Goal: Information Seeking & Learning: Learn about a topic

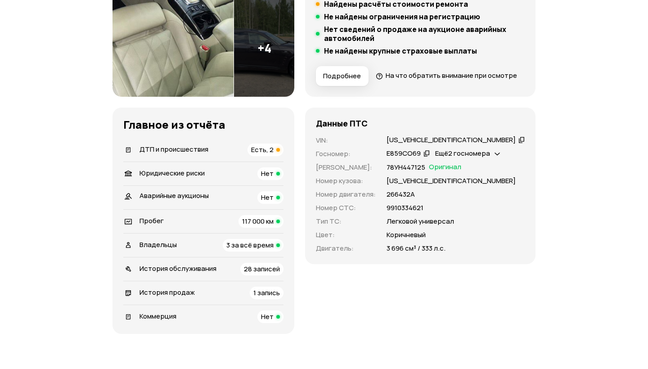
scroll to position [220, 0]
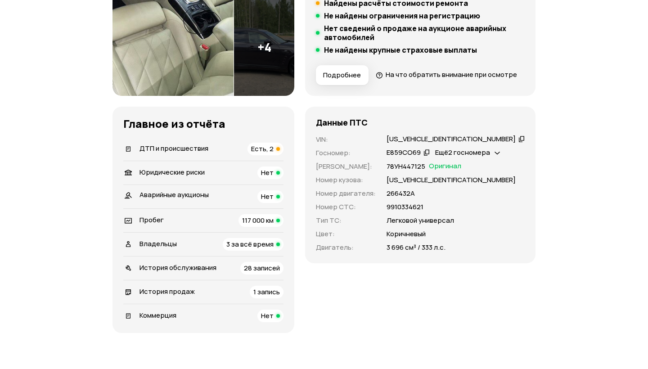
click at [318, 157] on span "Ещё 2 госномера" at bounding box center [462, 152] width 55 height 9
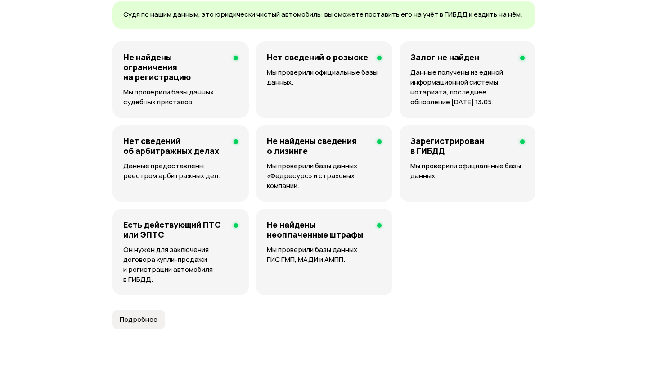
scroll to position [628, 0]
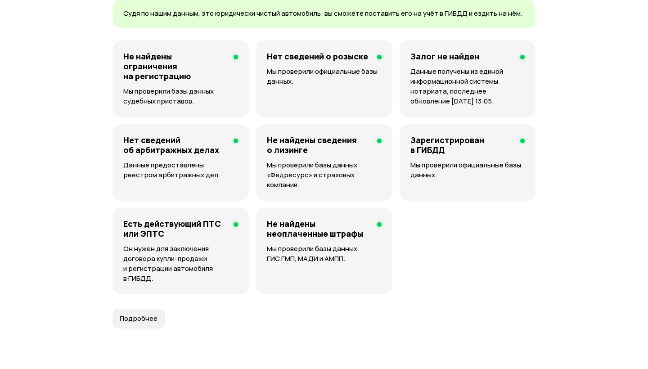
click at [198, 280] on p "Он нужен для заключения договора купли-продажи и регистрации автомобиля в ГИБДД." at bounding box center [180, 264] width 115 height 40
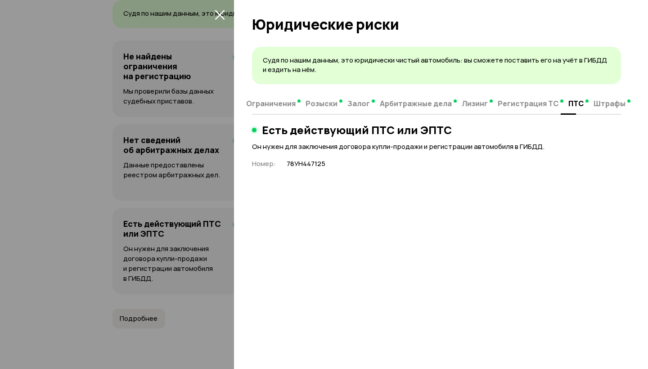
click at [194, 221] on div at bounding box center [324, 184] width 648 height 369
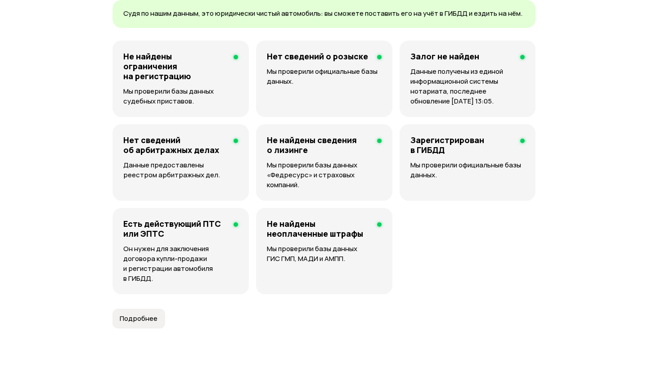
click at [318, 180] on p "Мы проверили официальные базы данных." at bounding box center [468, 170] width 114 height 20
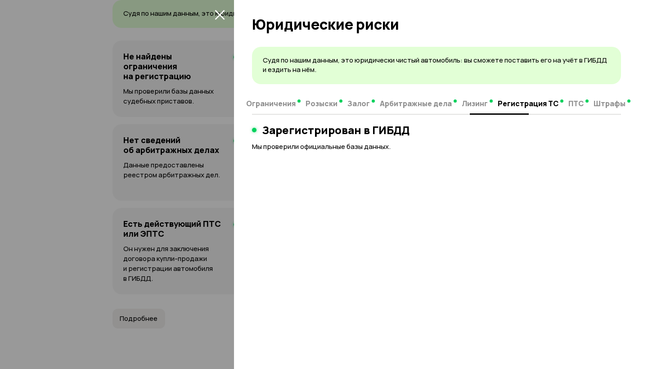
click at [287, 100] on span "Ограничения" at bounding box center [271, 103] width 50 height 9
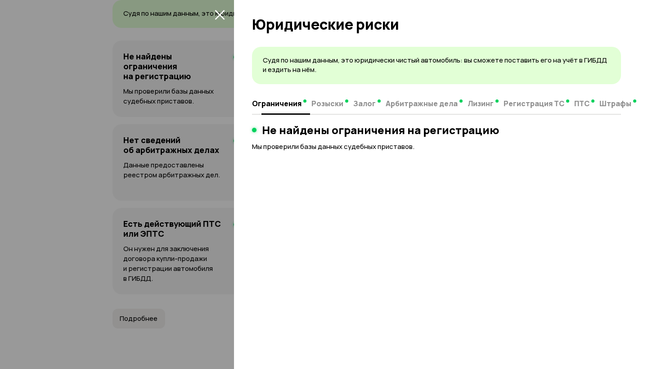
click at [318, 106] on span "Розыски" at bounding box center [328, 103] width 32 height 9
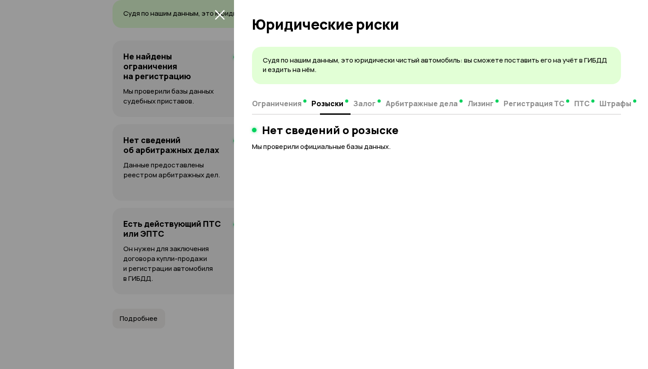
click at [318, 109] on button "Залог" at bounding box center [367, 104] width 32 height 18
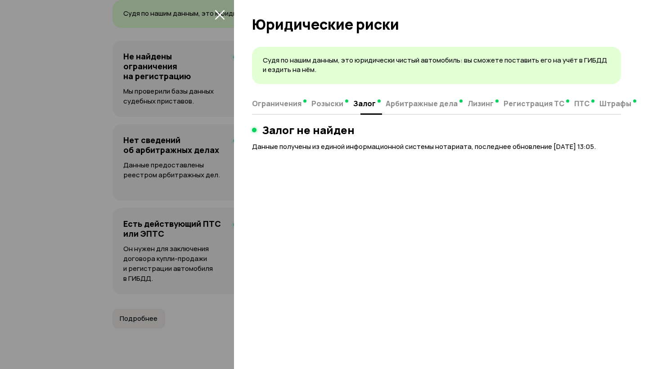
click at [318, 102] on span "Арбитражные дела" at bounding box center [422, 103] width 72 height 9
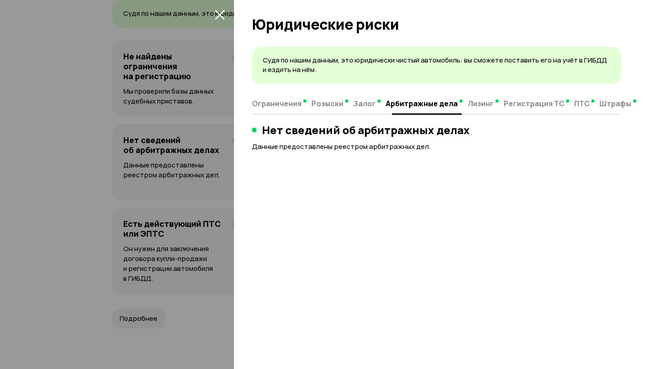
click at [318, 106] on span "Лизинг" at bounding box center [481, 103] width 26 height 9
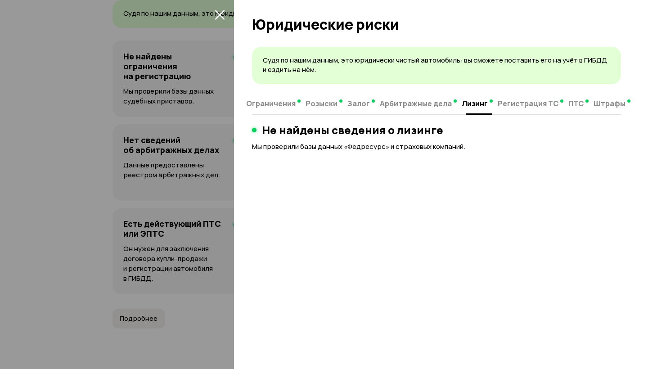
click at [318, 104] on span "Регистрация ТС" at bounding box center [528, 103] width 61 height 9
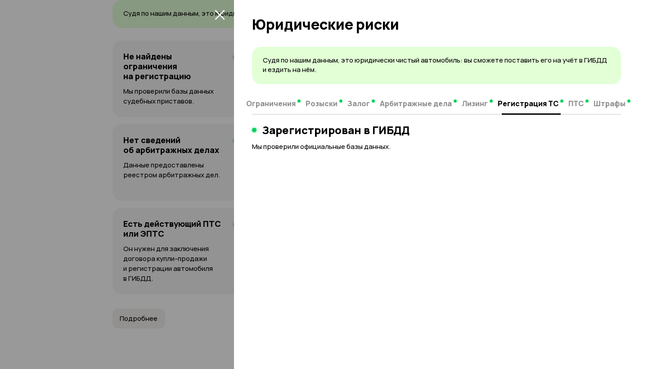
click at [318, 104] on button "ПТС" at bounding box center [578, 104] width 25 height 18
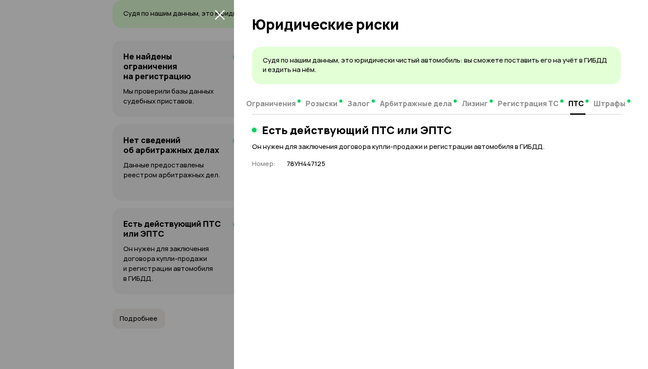
click at [318, 108] on button "Штрафы" at bounding box center [608, 104] width 35 height 18
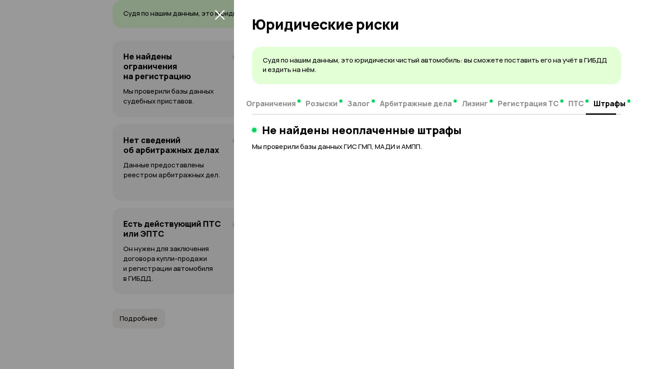
click at [204, 168] on div at bounding box center [324, 184] width 648 height 369
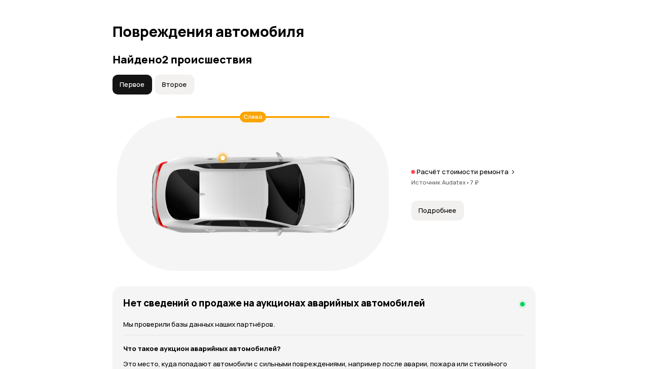
scroll to position [981, 0]
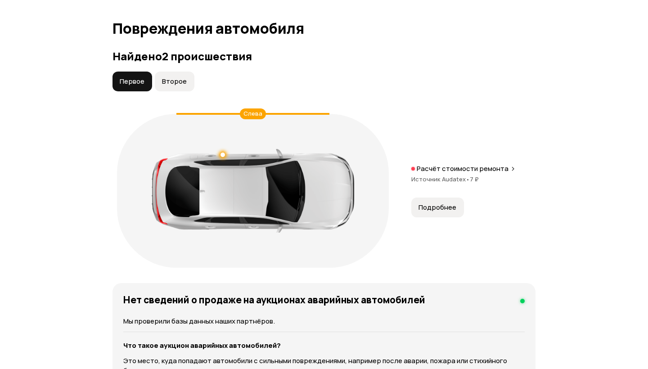
click at [176, 86] on span "Второе" at bounding box center [174, 81] width 25 height 9
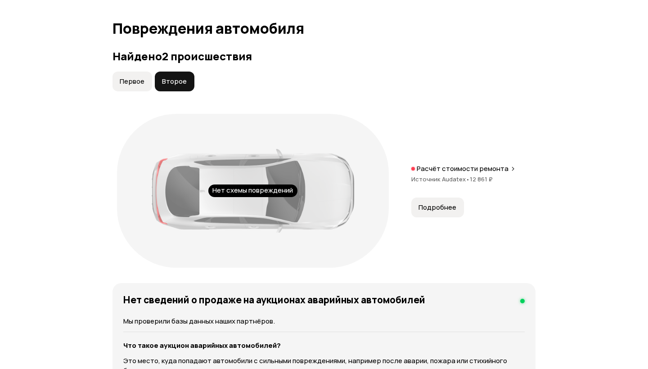
click at [133, 86] on span "Первое" at bounding box center [132, 81] width 25 height 9
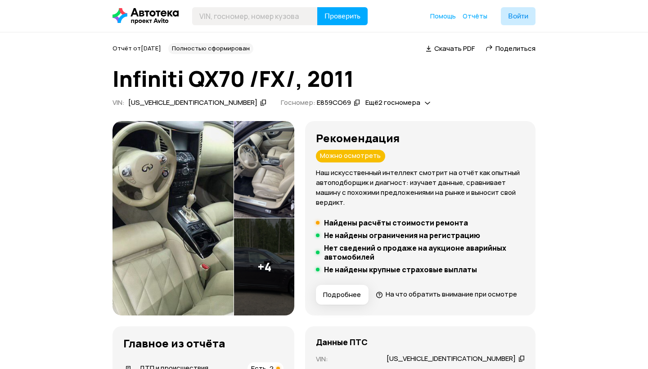
scroll to position [0, 0]
